Goal: Check status: Check status

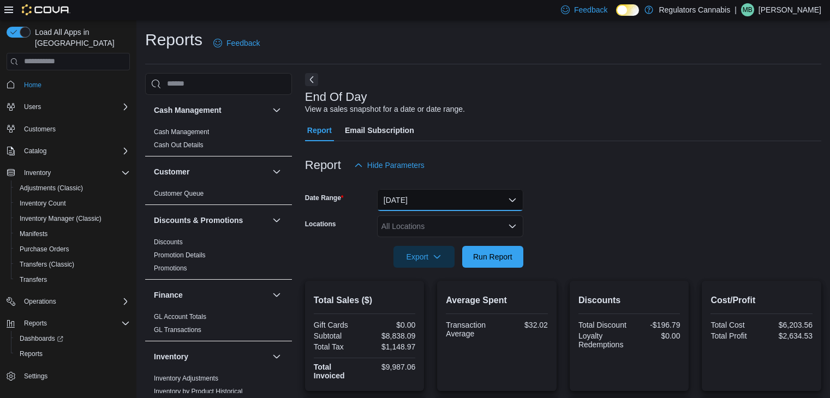
click at [465, 189] on button "[DATE]" at bounding box center [450, 200] width 146 height 22
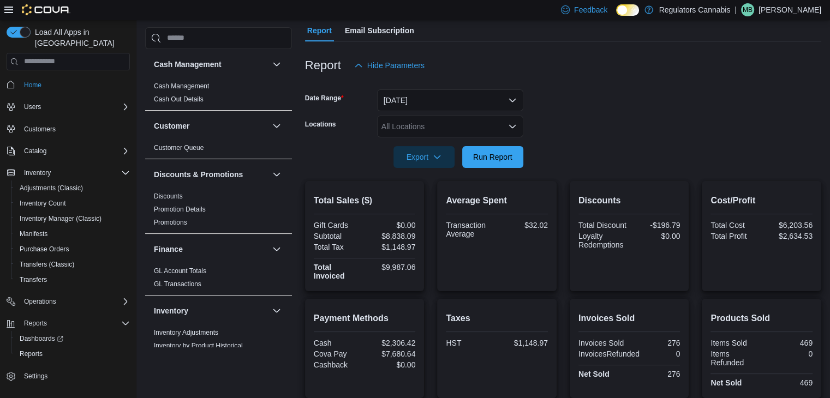
scroll to position [491, 0]
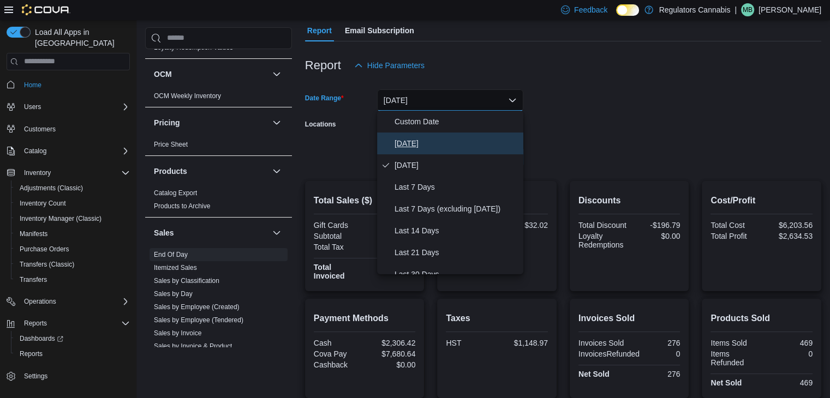
click at [430, 135] on button "[DATE]" at bounding box center [450, 144] width 146 height 22
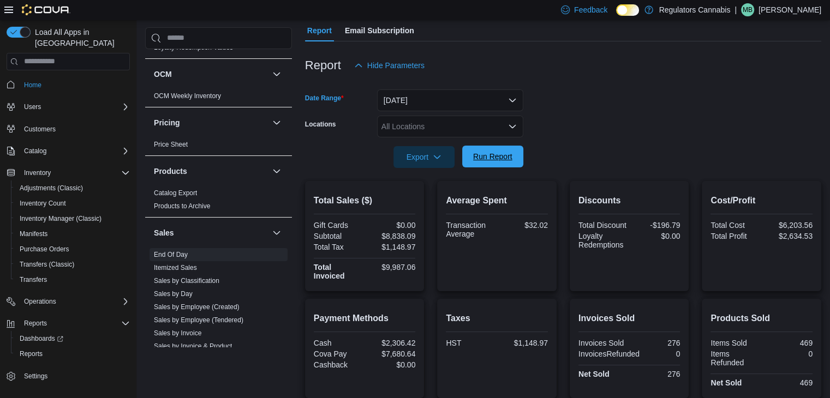
click at [498, 157] on span "Run Report" at bounding box center [492, 156] width 39 height 11
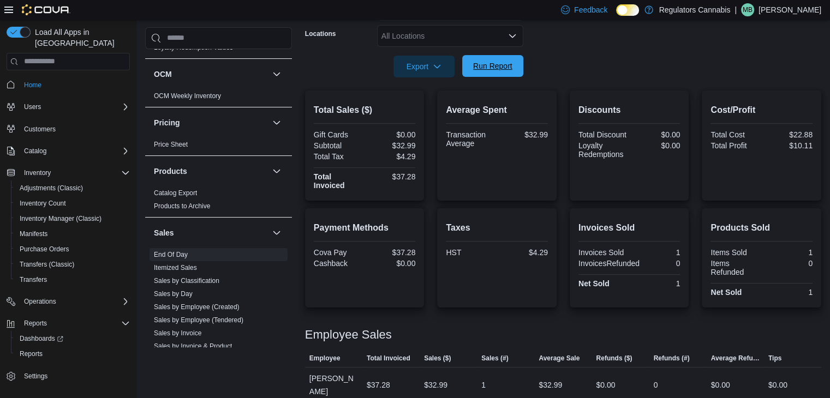
click at [504, 67] on span "Run Report" at bounding box center [492, 66] width 39 height 11
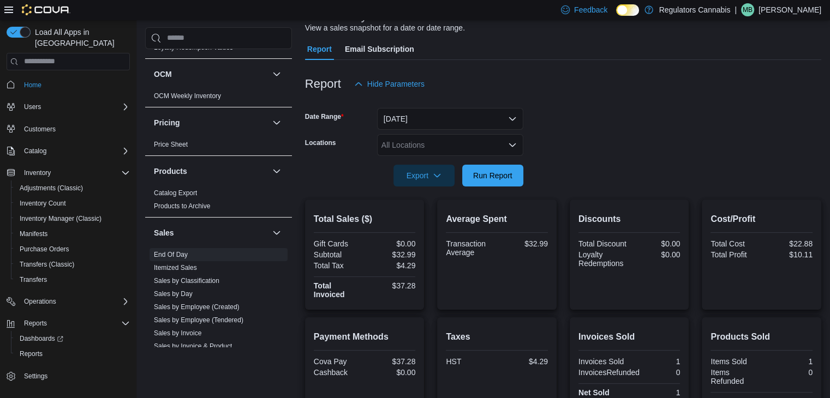
scroll to position [0, 0]
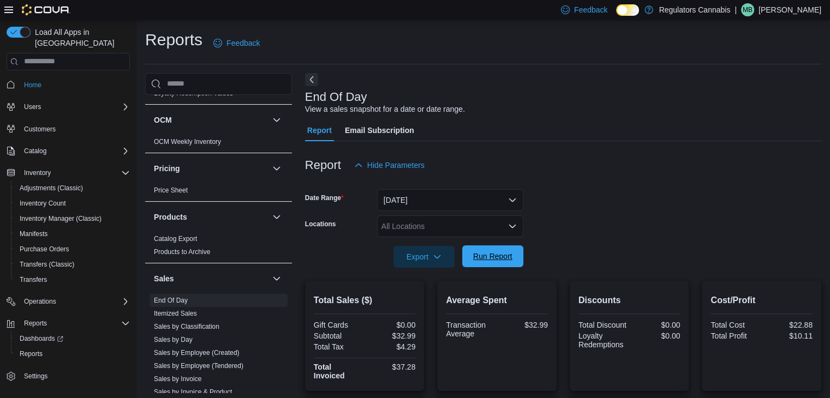
click at [515, 253] on span "Run Report" at bounding box center [493, 257] width 48 height 22
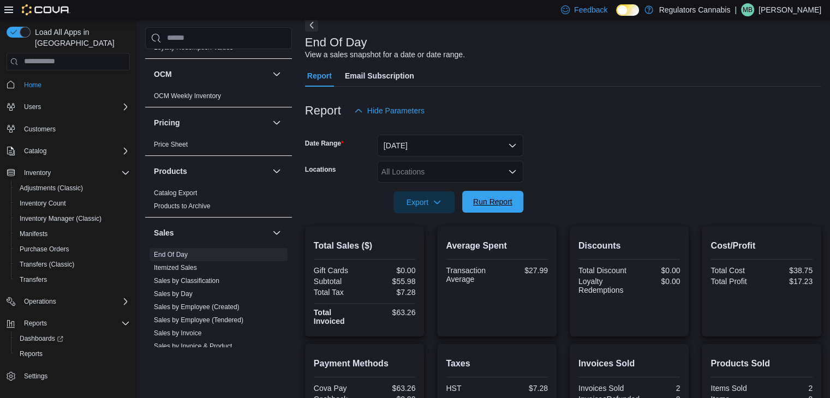
click at [494, 201] on span "Run Report" at bounding box center [492, 201] width 39 height 11
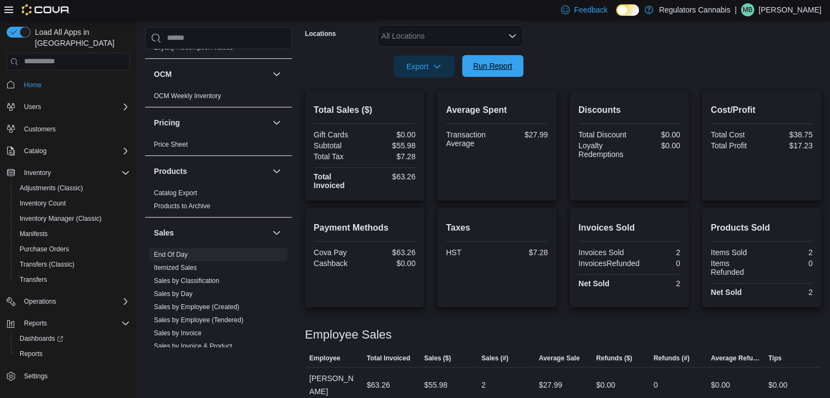
click at [491, 64] on span "Run Report" at bounding box center [492, 66] width 39 height 11
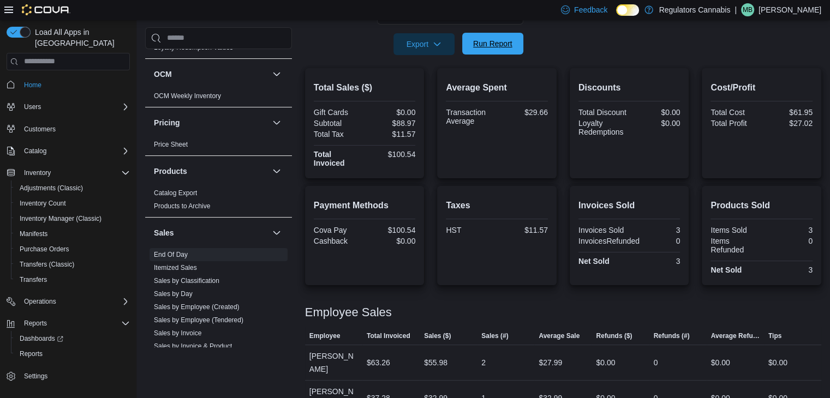
click at [485, 44] on span "Run Report" at bounding box center [492, 43] width 39 height 11
click at [495, 44] on span "Run Report" at bounding box center [492, 44] width 39 height 11
click at [515, 48] on span "Run Report" at bounding box center [493, 44] width 48 height 22
click at [508, 41] on span "Run Report" at bounding box center [492, 43] width 39 height 11
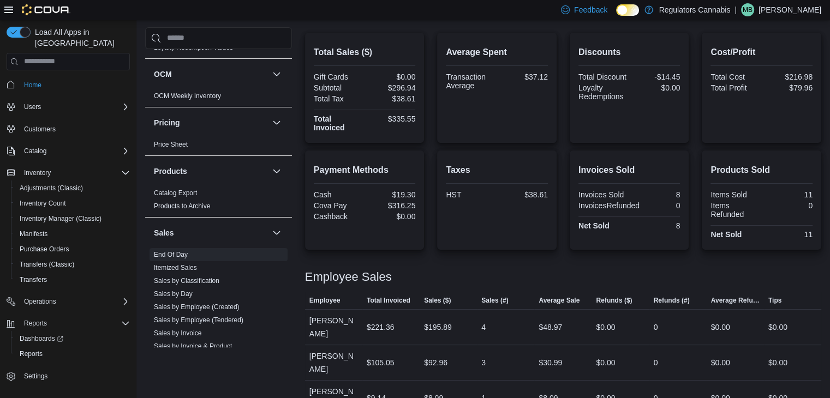
scroll to position [194, 0]
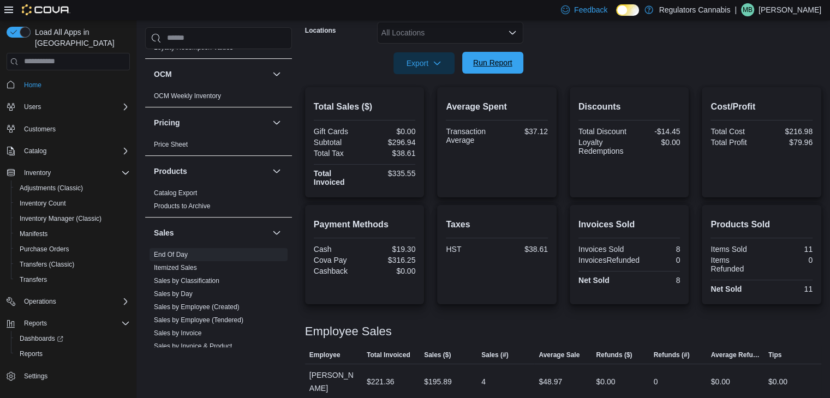
click at [499, 66] on span "Run Report" at bounding box center [492, 62] width 39 height 11
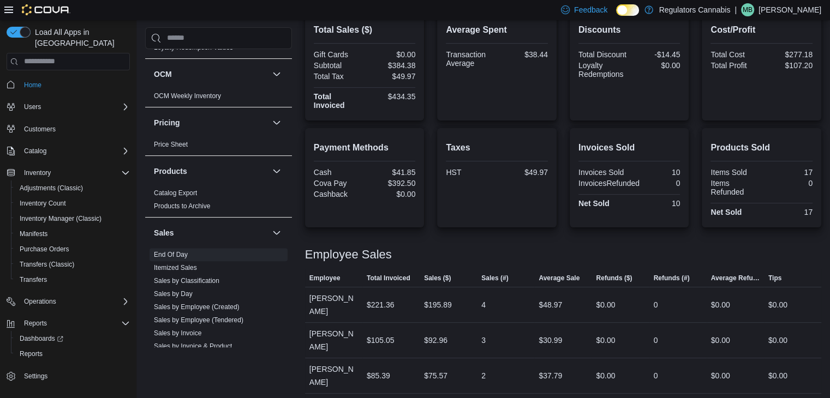
scroll to position [216, 0]
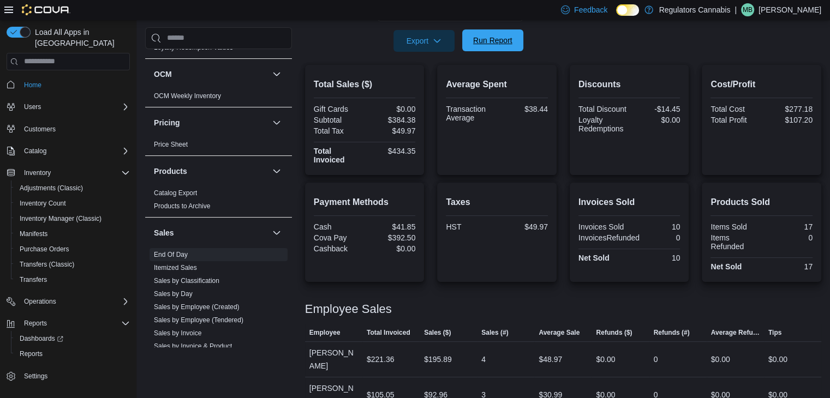
click at [505, 46] on span "Run Report" at bounding box center [492, 40] width 39 height 11
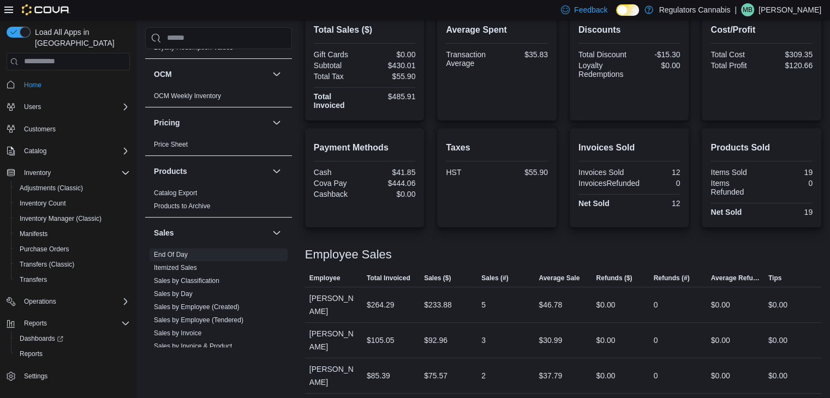
scroll to position [162, 0]
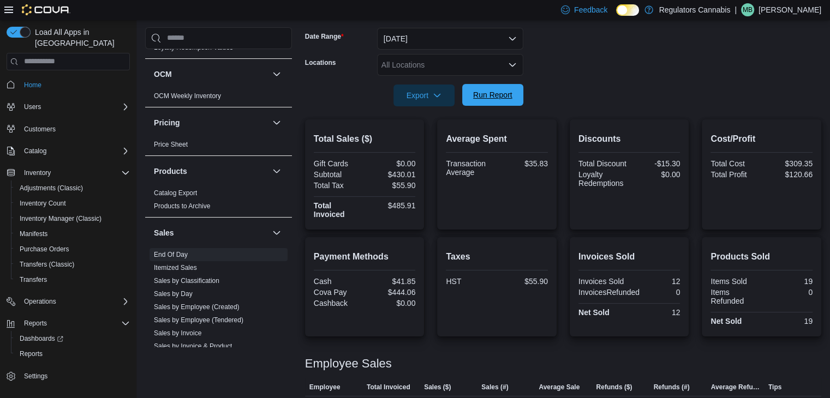
click at [488, 97] on span "Run Report" at bounding box center [492, 94] width 39 height 11
